Goal: Information Seeking & Learning: Learn about a topic

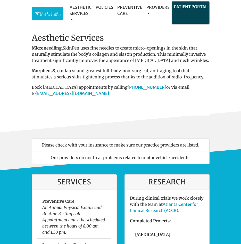
click at [180, 12] on li "Patient Portal" at bounding box center [191, 12] width 38 height 23
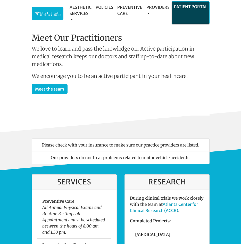
click at [185, 12] on li "Patient Portal" at bounding box center [191, 12] width 38 height 23
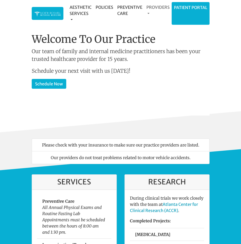
click at [163, 5] on link "Providers" at bounding box center [157, 10] width 27 height 17
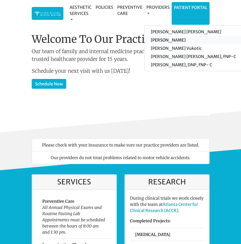
click at [174, 36] on link "[PERSON_NAME]" at bounding box center [194, 40] width 98 height 8
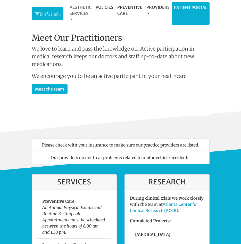
click at [78, 11] on link "Aesthetic Services" at bounding box center [81, 13] width 26 height 23
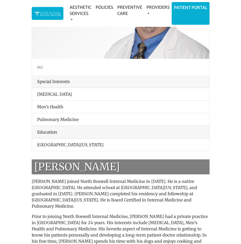
scroll to position [103, 0]
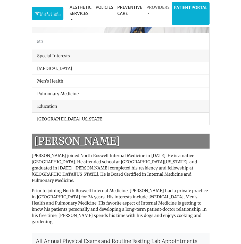
click at [157, 4] on link "Providers" at bounding box center [157, 10] width 27 height 17
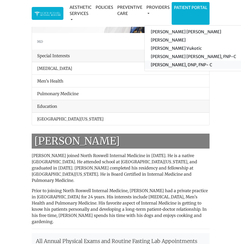
click at [161, 61] on link "[PERSON_NAME], DNP, FNP- C" at bounding box center [194, 65] width 98 height 8
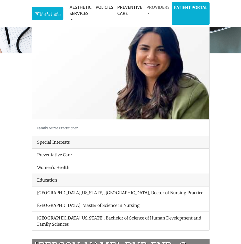
scroll to position [26, 0]
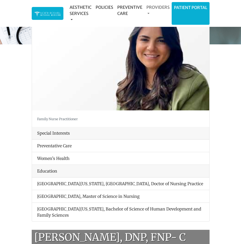
click at [150, 5] on link "Providers" at bounding box center [157, 10] width 27 height 17
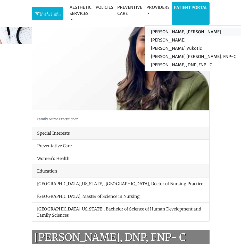
click at [158, 28] on link "[PERSON_NAME] [PERSON_NAME]" at bounding box center [194, 32] width 98 height 8
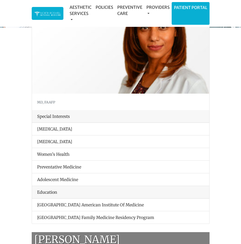
scroll to position [52, 0]
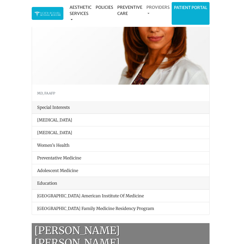
click at [157, 10] on link "Providers" at bounding box center [157, 10] width 27 height 17
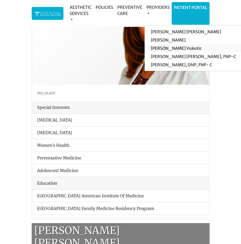
click at [153, 44] on link "[PERSON_NAME] Vukotic" at bounding box center [194, 48] width 98 height 8
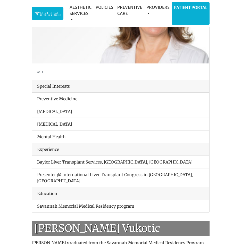
scroll to position [77, 0]
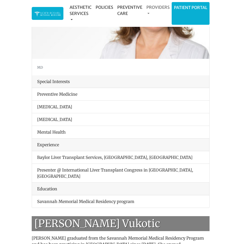
click at [162, 10] on link "Providers" at bounding box center [157, 10] width 27 height 17
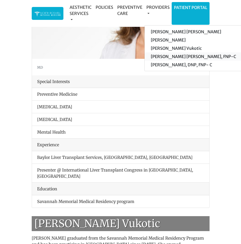
click at [171, 52] on link "[PERSON_NAME] [PERSON_NAME], FNP-C" at bounding box center [194, 56] width 98 height 8
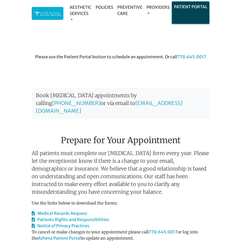
scroll to position [387, 0]
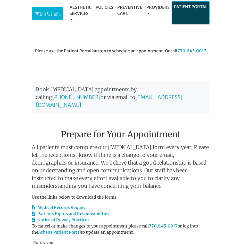
click at [196, 12] on li "Patient Portal" at bounding box center [191, 12] width 38 height 23
